Goal: Information Seeking & Learning: Find specific fact

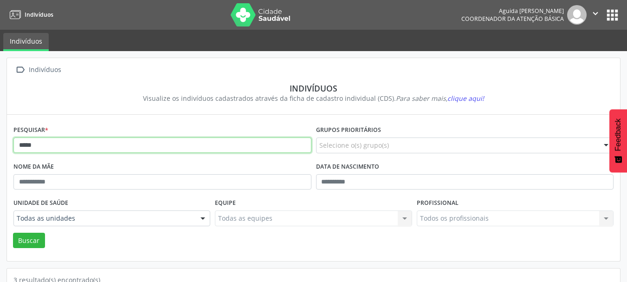
drag, startPoint x: 50, startPoint y: 146, endPoint x: 0, endPoint y: 153, distance: 50.2
type input "****"
click at [13, 233] on button "Buscar" at bounding box center [29, 241] width 32 height 16
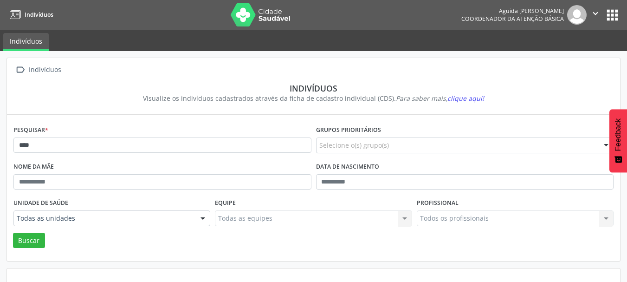
click at [615, 18] on button "apps" at bounding box center [612, 15] width 16 height 16
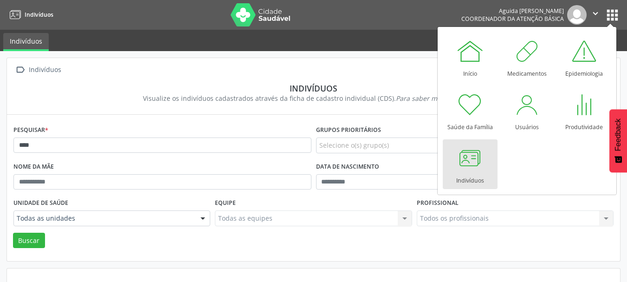
click at [475, 168] on div at bounding box center [470, 158] width 28 height 28
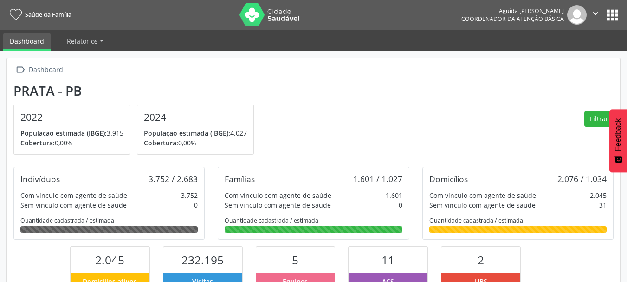
scroll to position [154, 205]
click at [615, 7] on button "apps" at bounding box center [612, 15] width 16 height 16
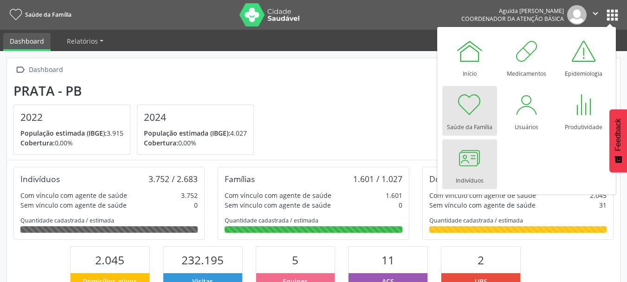
click at [479, 162] on div at bounding box center [470, 158] width 28 height 28
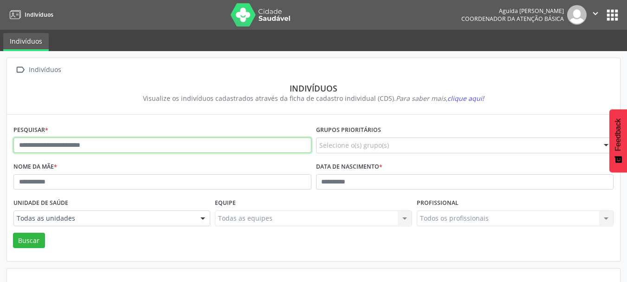
click at [82, 138] on input "text" at bounding box center [162, 145] width 298 height 16
click at [13, 233] on button "Buscar" at bounding box center [29, 241] width 32 height 16
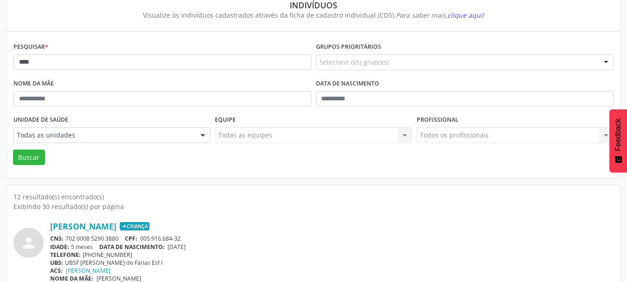
scroll to position [26, 0]
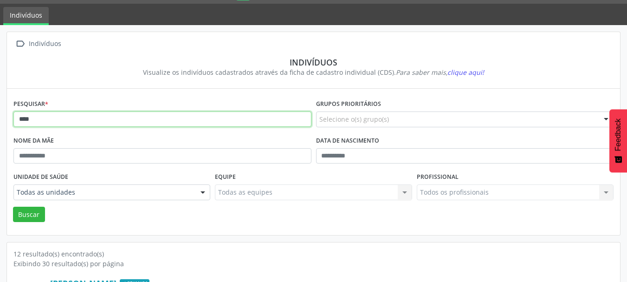
drag, startPoint x: 43, startPoint y: 115, endPoint x: 0, endPoint y: 123, distance: 43.4
click at [13, 207] on button "Buscar" at bounding box center [29, 215] width 32 height 16
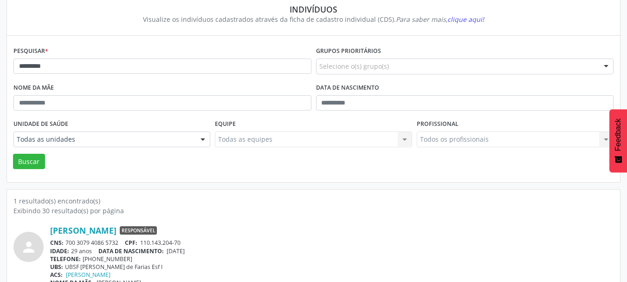
scroll to position [97, 0]
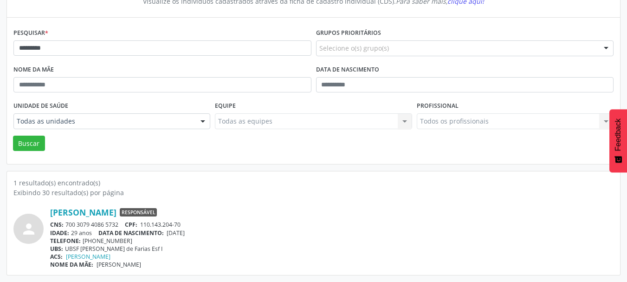
click at [120, 221] on div "CNS: 700 3079 4086 5732 CPF: 110.143.204-70" at bounding box center [332, 225] width 564 height 8
drag, startPoint x: 107, startPoint y: 225, endPoint x: 97, endPoint y: 222, distance: 10.1
click at [102, 223] on div "CNS: 700 3079 4086 5732 CPF: 110.143.204-70" at bounding box center [332, 225] width 564 height 8
drag, startPoint x: 84, startPoint y: 221, endPoint x: 73, endPoint y: 222, distance: 10.4
click at [73, 222] on div "CNS: 700 3079 4086 5732 CPF: 110.143.204-70" at bounding box center [332, 225] width 564 height 8
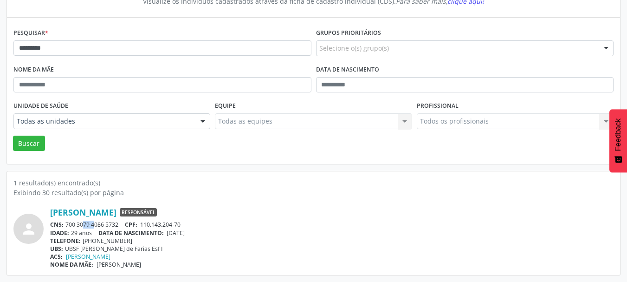
click at [73, 222] on div "CNS: 700 3079 4086 5732 CPF: 110.143.204-70" at bounding box center [332, 225] width 564 height 8
drag, startPoint x: 66, startPoint y: 225, endPoint x: 121, endPoint y: 225, distance: 55.2
click at [121, 225] on div "CNS: 700 3079 4086 5732 CPF: 110.143.204-70" at bounding box center [332, 225] width 564 height 8
copy div "700 3079 4086 5732"
drag, startPoint x: 181, startPoint y: 212, endPoint x: 49, endPoint y: 215, distance: 132.4
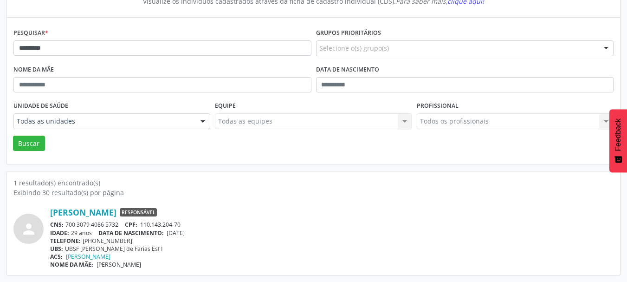
click at [49, 215] on div "person [PERSON_NAME] Responsável CNS: 700 3079 4086 5732 CPF: 110.143.204-70 ID…" at bounding box center [313, 237] width 600 height 61
copy div "[PERSON_NAME]"
drag, startPoint x: 199, startPoint y: 231, endPoint x: 169, endPoint y: 235, distance: 30.5
click at [169, 235] on div "IDADE: 29 anos DATA DE NASCIMENTO: [DEMOGRAPHIC_DATA]" at bounding box center [332, 233] width 564 height 8
copy span "[DATE]"
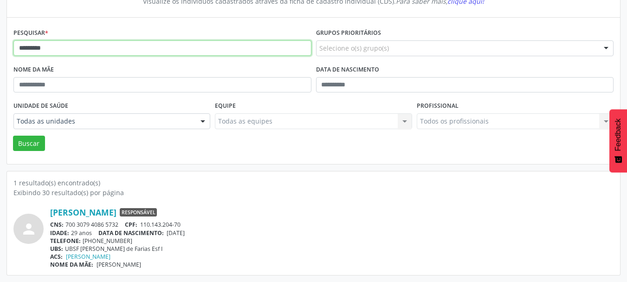
drag, startPoint x: 77, startPoint y: 49, endPoint x: 0, endPoint y: 49, distance: 76.6
click at [0, 49] on div " Indivíduos Indivíduos Visualize os indivíduos cadastrados através da ficha de…" at bounding box center [313, 118] width 627 height 328
click at [13, 136] on button "Buscar" at bounding box center [29, 144] width 32 height 16
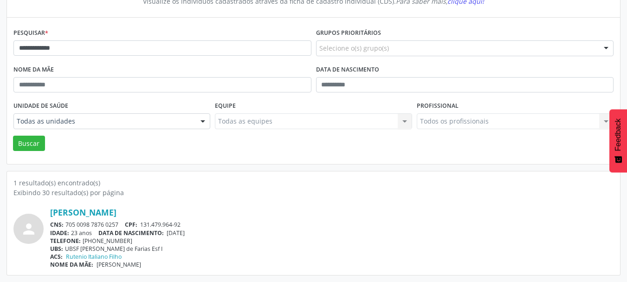
drag, startPoint x: 119, startPoint y: 225, endPoint x: 65, endPoint y: 223, distance: 53.9
click at [65, 223] on div "CNS: 705 0098 7876 0257 CPF: 131.479.964-92" at bounding box center [332, 225] width 564 height 8
copy div "705 0098 7876 0257"
drag, startPoint x: 155, startPoint y: 208, endPoint x: 46, endPoint y: 211, distance: 108.7
click at [46, 211] on div "person [PERSON_NAME] CNS: 705 0098 7876 0257 CPF: 131.479.964-92 IDADE: 23 anos…" at bounding box center [313, 237] width 600 height 61
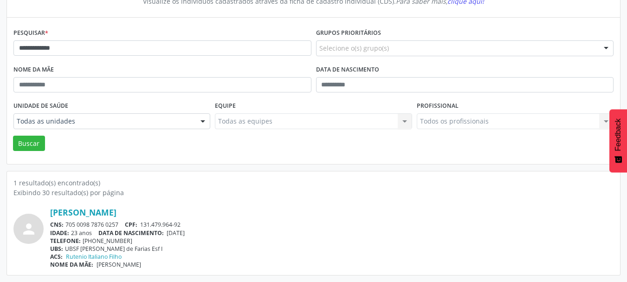
copy div "[PERSON_NAME]"
drag, startPoint x: 205, startPoint y: 235, endPoint x: 180, endPoint y: 236, distance: 25.6
click at [173, 237] on div "[PERSON_NAME] CNS: 705 0098 7876 0257 CPF: 131.479.964-92 IDADE: 23 anos DATA D…" at bounding box center [332, 237] width 564 height 61
click at [185, 231] on span "[DATE]" at bounding box center [176, 233] width 18 height 8
click at [185, 234] on span "[DATE]" at bounding box center [176, 233] width 18 height 8
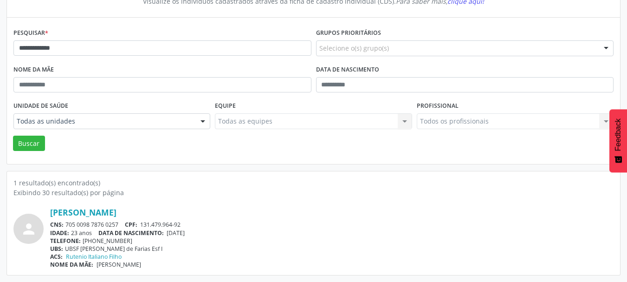
drag, startPoint x: 200, startPoint y: 233, endPoint x: 169, endPoint y: 234, distance: 31.1
click at [169, 234] on div "IDADE: 23 anos DATA DE NASCIMENTO: [DEMOGRAPHIC_DATA]" at bounding box center [332, 233] width 564 height 8
copy span "[DATE]"
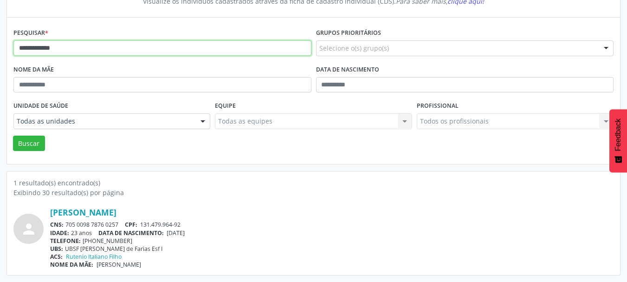
drag, startPoint x: 76, startPoint y: 46, endPoint x: 14, endPoint y: 39, distance: 62.2
click at [14, 39] on div "**********" at bounding box center [162, 44] width 303 height 37
click at [13, 136] on button "Buscar" at bounding box center [29, 144] width 32 height 16
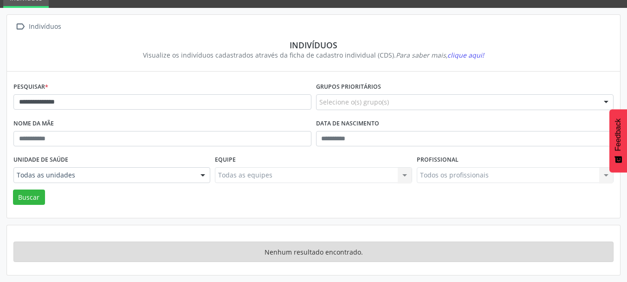
scroll to position [43, 0]
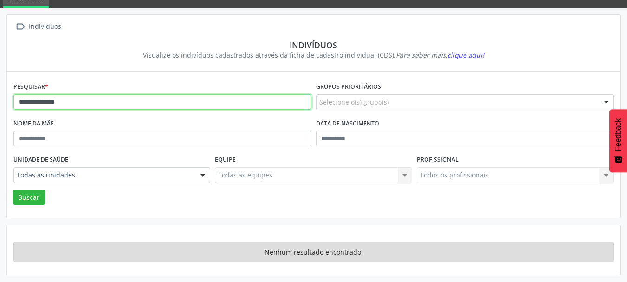
click at [41, 102] on input "**********" at bounding box center [162, 102] width 298 height 16
type input "**********"
click at [13, 189] on button "Buscar" at bounding box center [29, 197] width 32 height 16
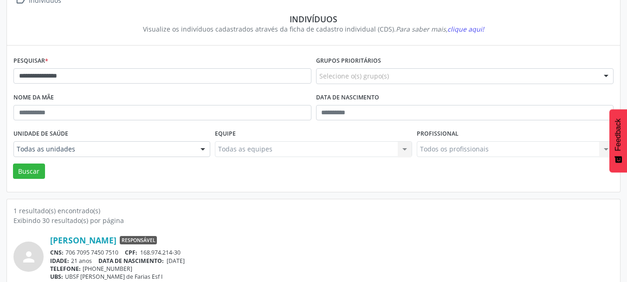
scroll to position [97, 0]
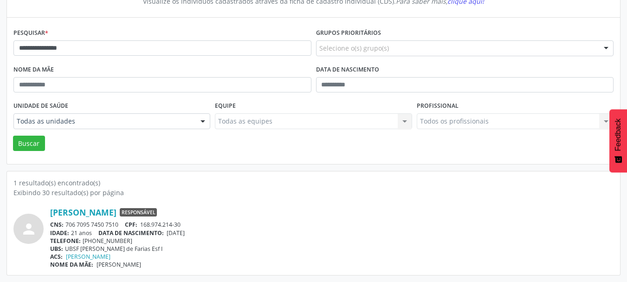
click at [120, 224] on div "CNS: 706 7095 7450 7510 CPF: 168.974.214-30" at bounding box center [332, 225] width 564 height 8
click at [121, 224] on div "CNS: 706 7095 7450 7510 CPF: 168.974.214-30" at bounding box center [332, 225] width 564 height 8
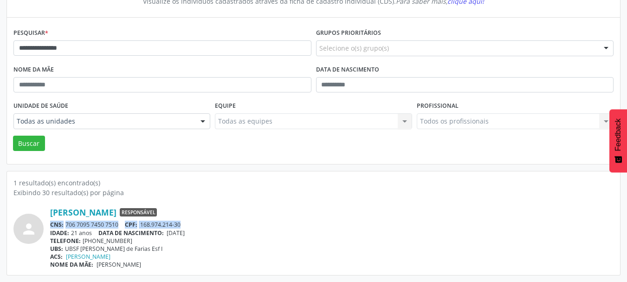
click at [121, 224] on div "CNS: 706 7095 7450 7510 CPF: 168.974.214-30" at bounding box center [332, 225] width 564 height 8
click at [118, 224] on div "CNS: 706 7095 7450 7510 CPF: 168.974.214-30" at bounding box center [332, 225] width 564 height 8
drag, startPoint x: 120, startPoint y: 224, endPoint x: 65, endPoint y: 220, distance: 54.9
click at [65, 220] on div "[PERSON_NAME] Responsável CNS: 706 7095 7450 7510 CPF: 168.974.214-30 IDADE: 21…" at bounding box center [332, 237] width 564 height 61
copy div "706 7095 7450 7510"
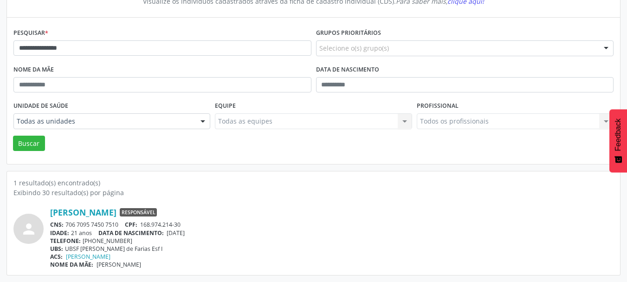
drag, startPoint x: 157, startPoint y: 211, endPoint x: 45, endPoint y: 212, distance: 111.9
click at [45, 211] on div "person [PERSON_NAME] Responsável CNS: 706 7095 7450 7510 CPF: 168.974.214-30 ID…" at bounding box center [313, 237] width 600 height 61
copy div "[PERSON_NAME]"
drag, startPoint x: 203, startPoint y: 231, endPoint x: 170, endPoint y: 234, distance: 33.5
click at [170, 234] on div "IDADE: 21 anos DATA DE NASCIMENTO: [DEMOGRAPHIC_DATA]" at bounding box center [332, 233] width 564 height 8
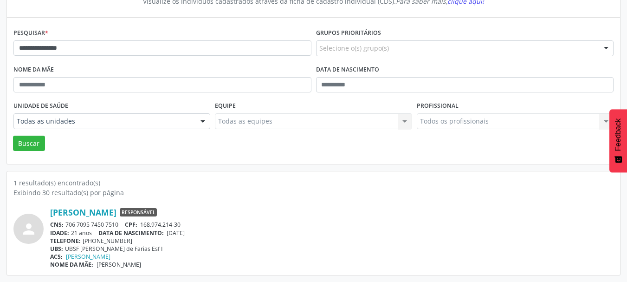
copy span "[DATE]"
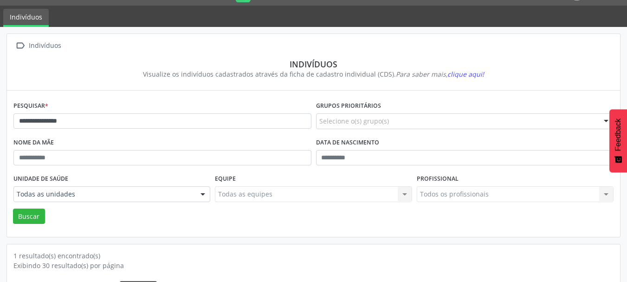
scroll to position [0, 0]
